Goal: Information Seeking & Learning: Learn about a topic

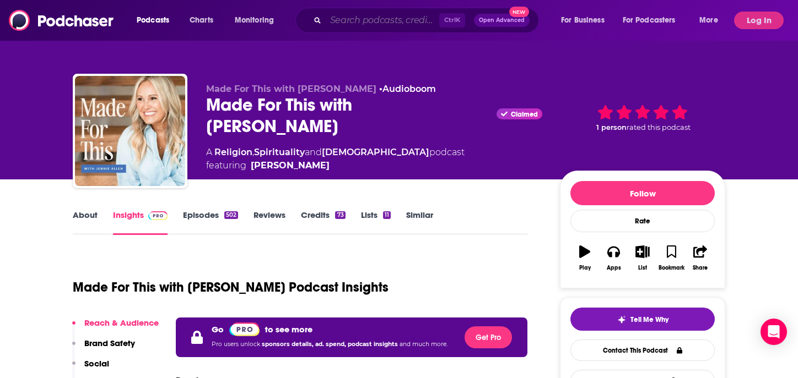
click at [340, 18] on input "Search podcasts, credits, & more..." at bounding box center [382, 21] width 113 height 18
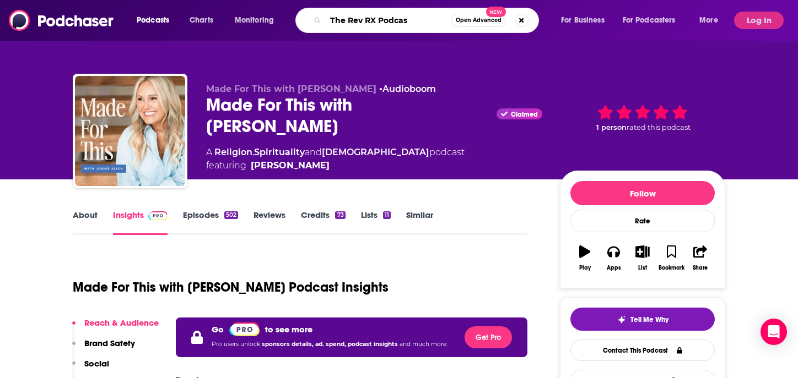
type input "The Rev RX Podcast"
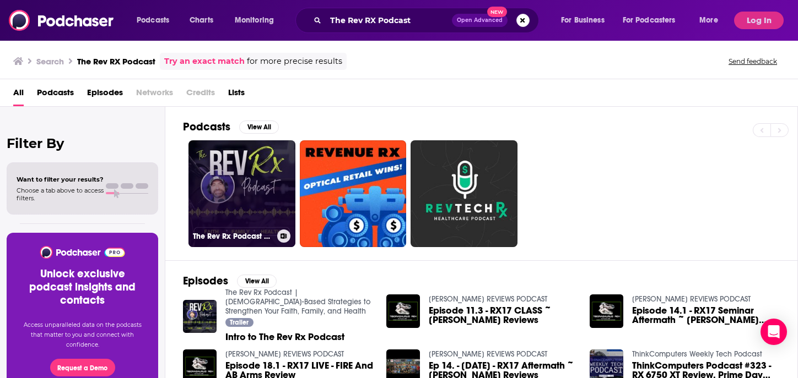
click at [264, 193] on link "The Rev Rx Podcast | [DEMOGRAPHIC_DATA]-Based Strategies to Strengthen Your Fai…" at bounding box center [241, 193] width 107 height 107
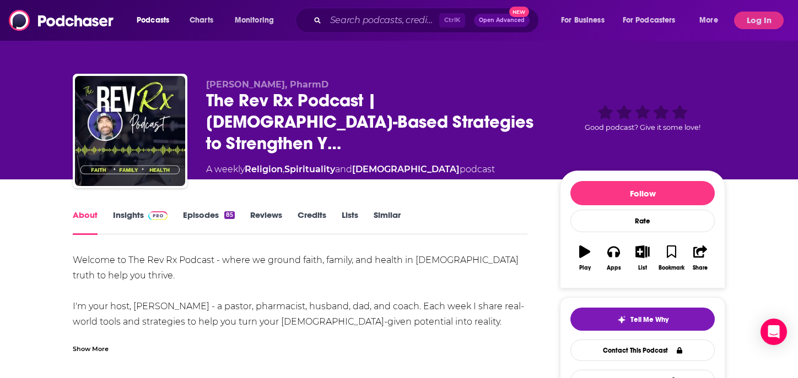
click at [126, 213] on link "Insights" at bounding box center [140, 222] width 55 height 25
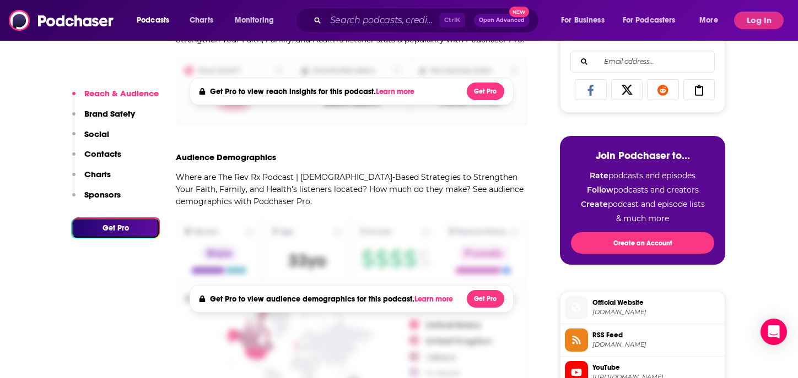
scroll to position [441, 0]
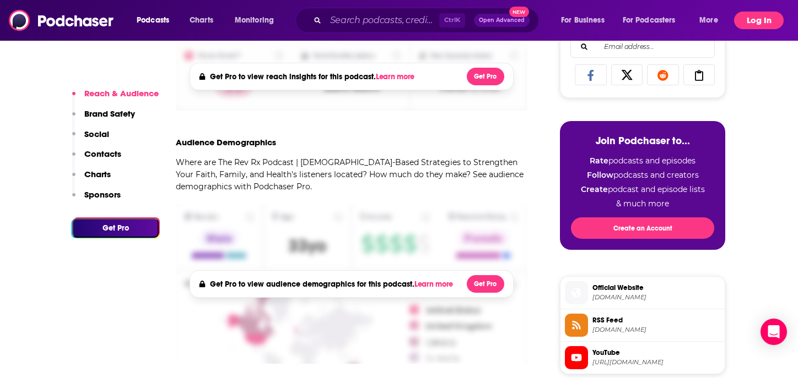
click at [760, 21] on button "Log In" at bounding box center [759, 21] width 50 height 18
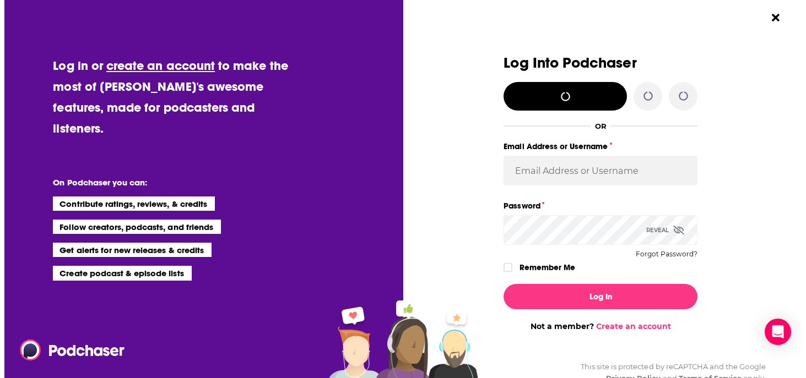
scroll to position [0, 0]
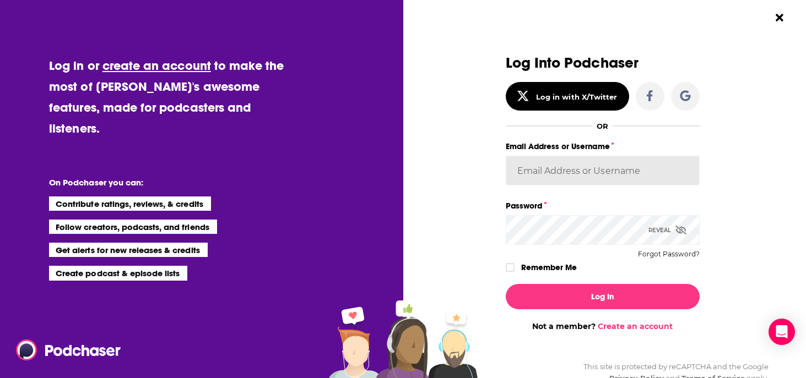
type input "[EMAIL_ADDRESS][DOMAIN_NAME]"
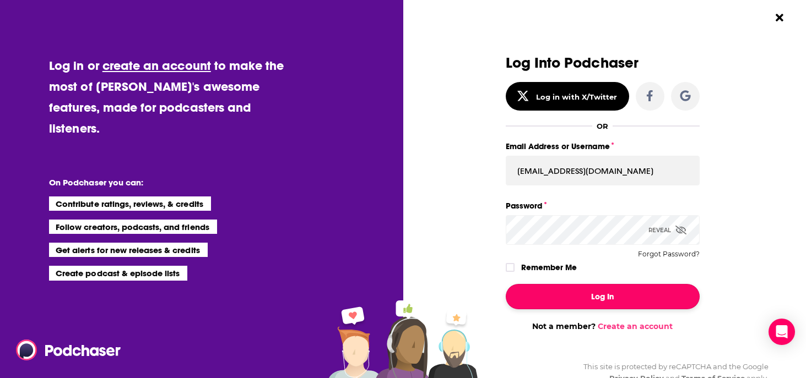
click at [593, 297] on button "Log In" at bounding box center [603, 296] width 194 height 25
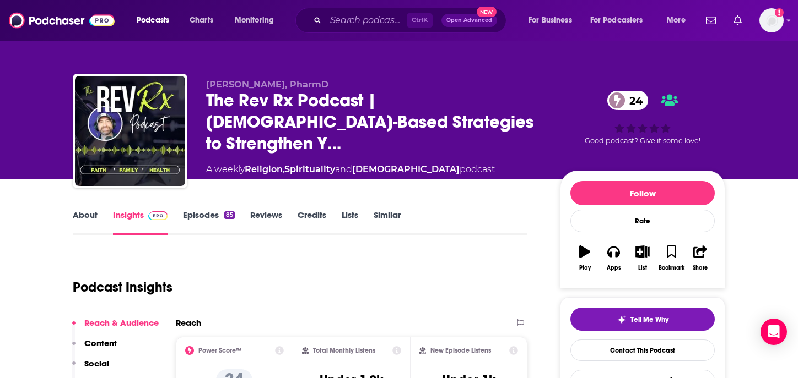
click at [191, 216] on link "Episodes 85" at bounding box center [209, 222] width 52 height 25
